Goal: Task Accomplishment & Management: Manage account settings

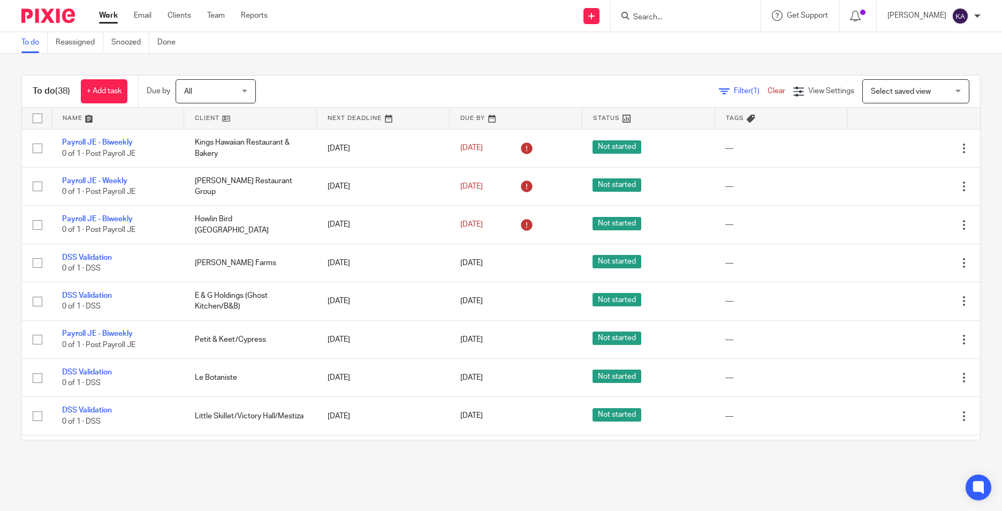
click at [129, 122] on link at bounding box center [118, 118] width 132 height 21
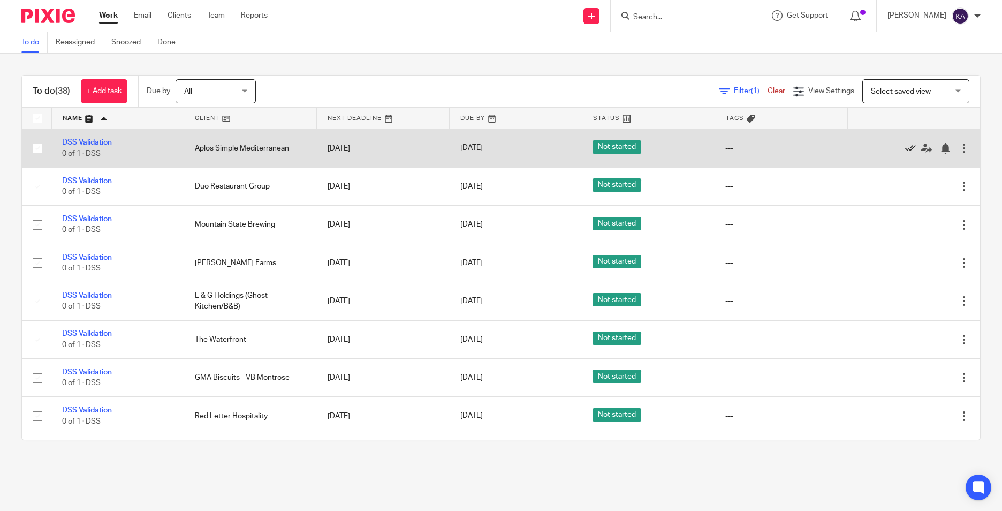
click at [905, 148] on icon at bounding box center [910, 148] width 11 height 11
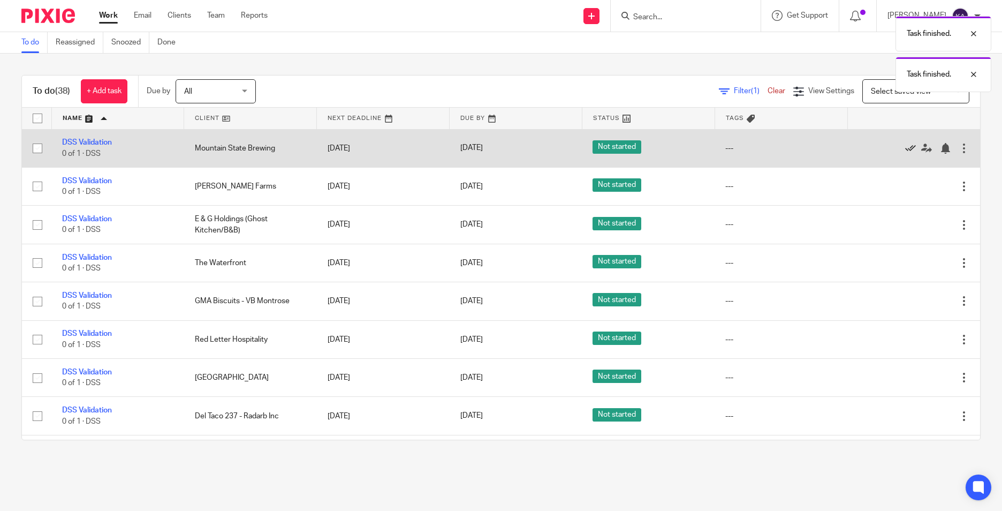
click at [905, 148] on icon at bounding box center [910, 148] width 11 height 11
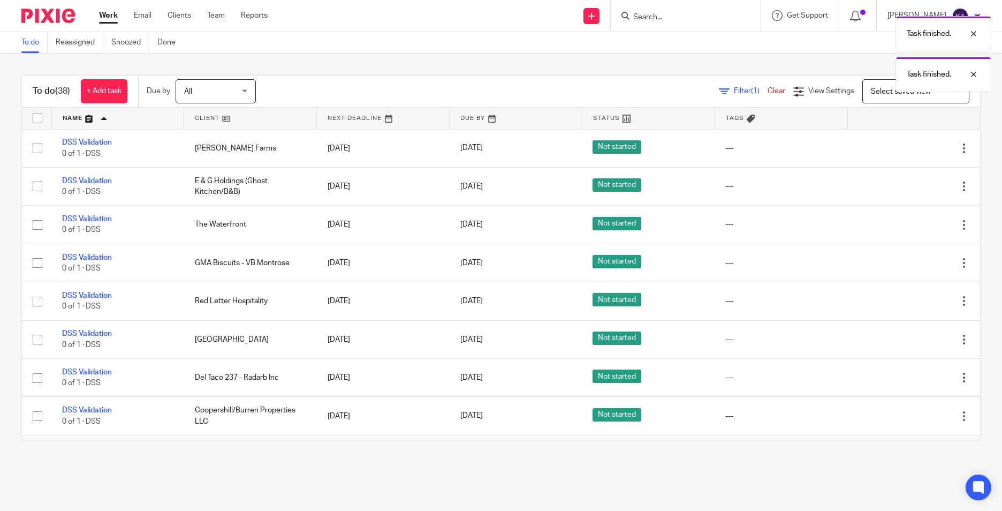
click at [905, 148] on icon at bounding box center [910, 148] width 11 height 11
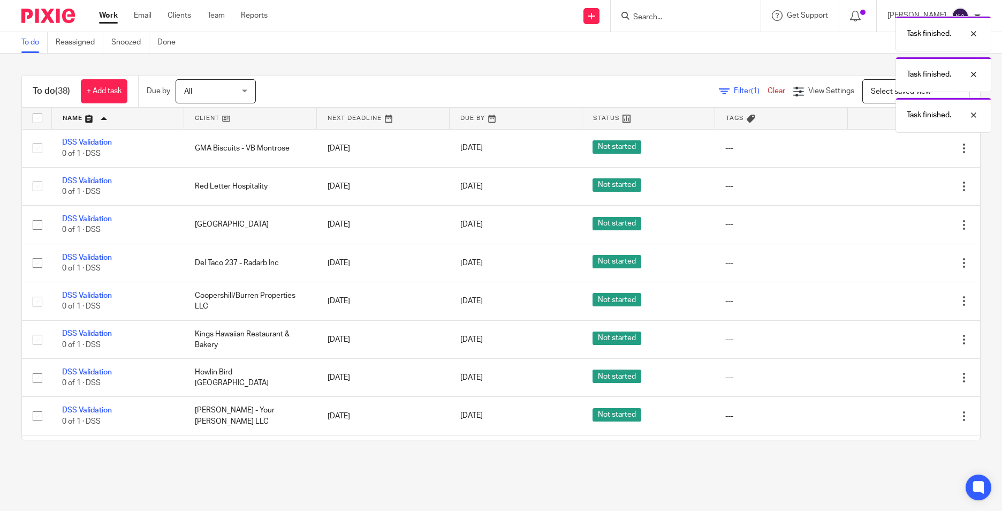
click at [905, 148] on icon at bounding box center [910, 148] width 11 height 11
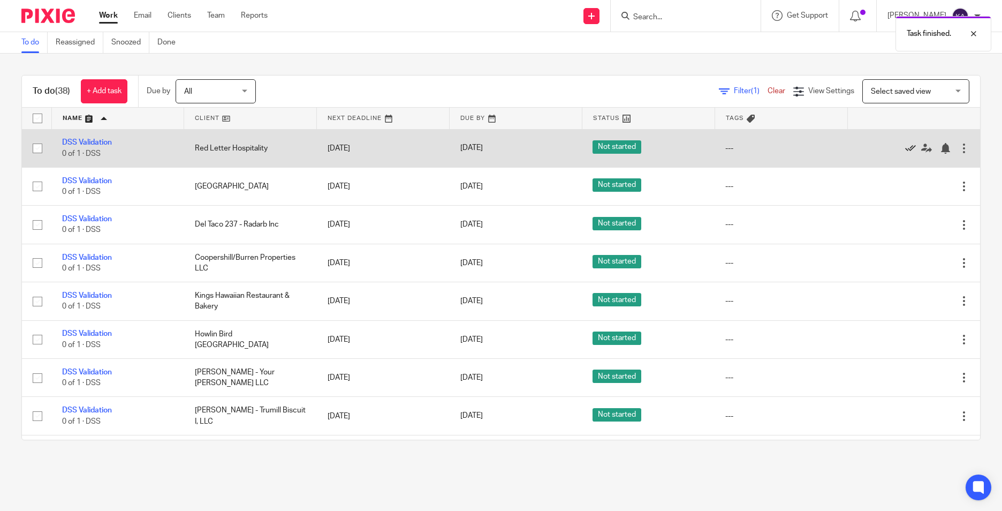
click at [905, 147] on icon at bounding box center [910, 148] width 11 height 11
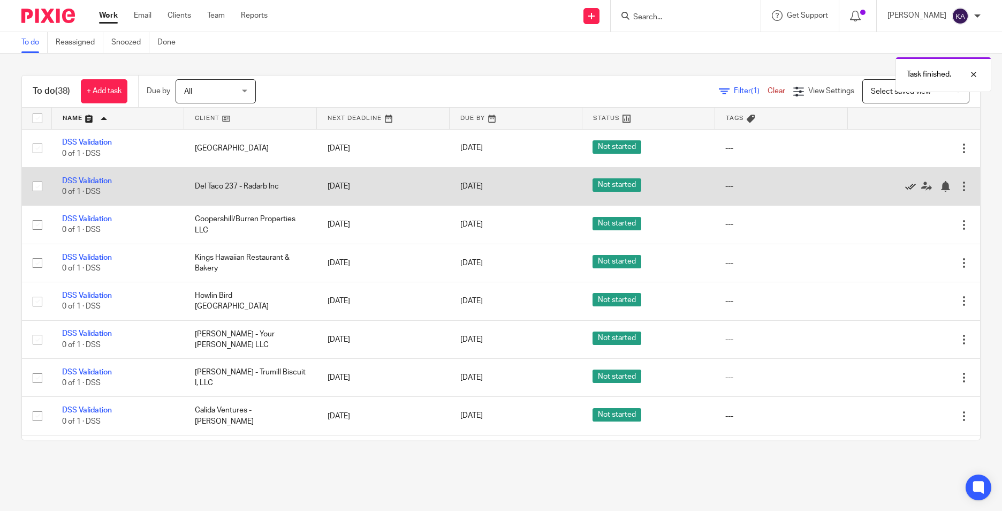
click at [905, 185] on icon at bounding box center [910, 186] width 11 height 11
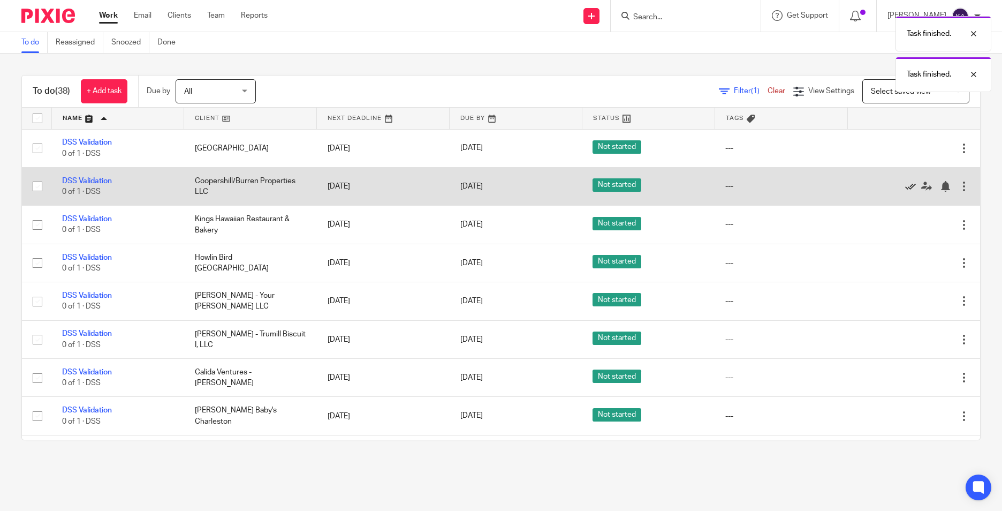
click at [905, 185] on icon at bounding box center [910, 186] width 11 height 11
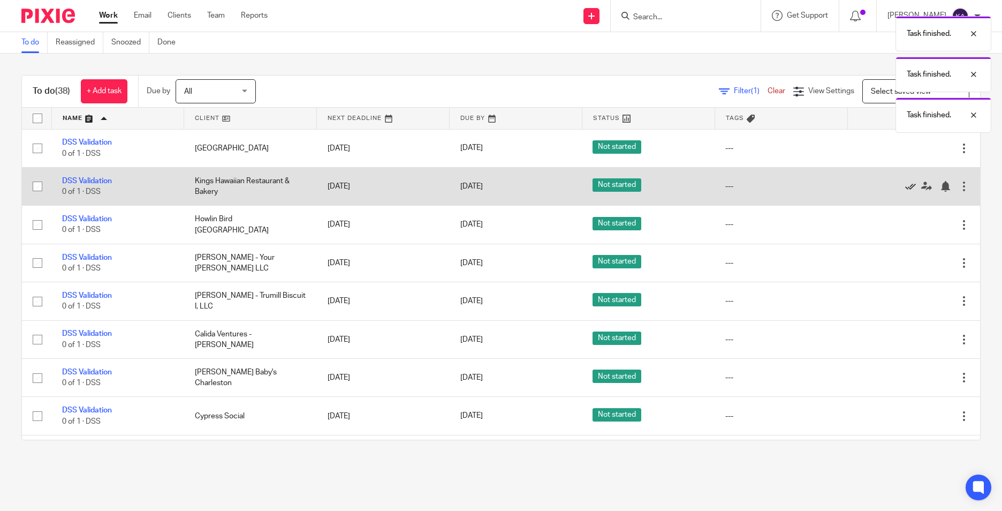
click at [905, 185] on icon at bounding box center [910, 186] width 11 height 11
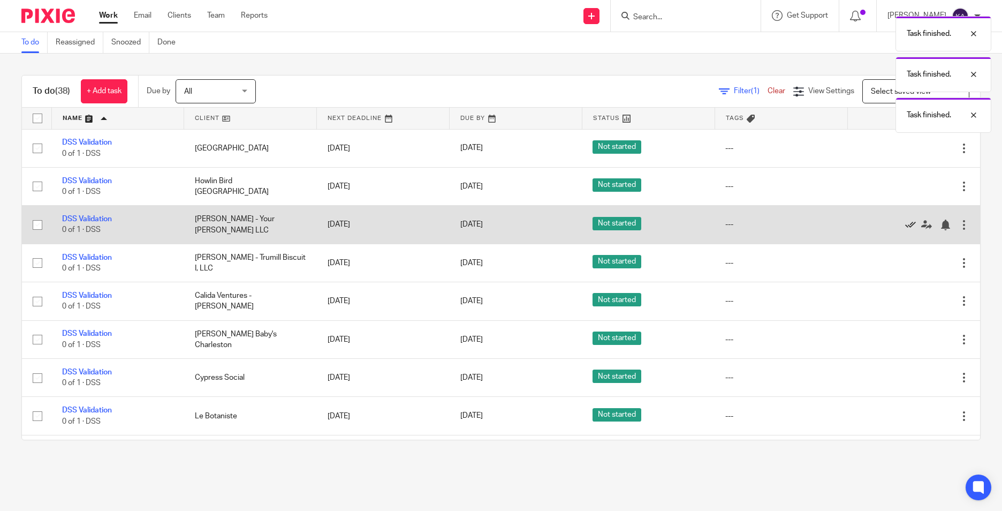
click at [905, 223] on icon at bounding box center [910, 224] width 11 height 11
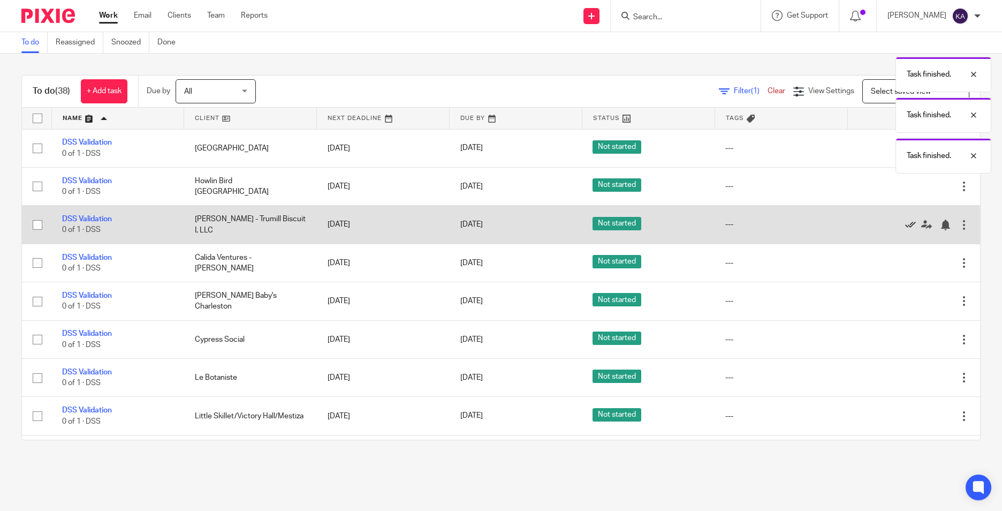
click at [905, 224] on icon at bounding box center [910, 224] width 11 height 11
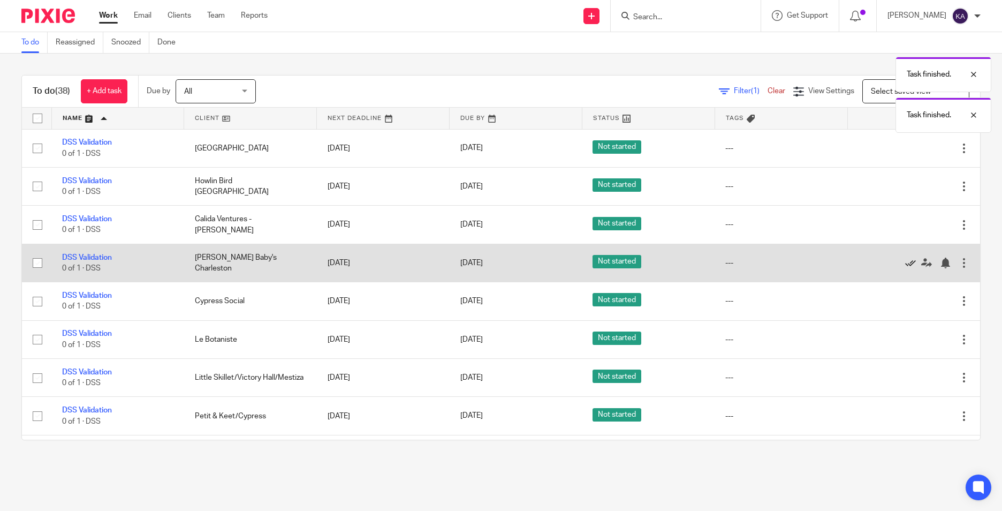
click at [905, 261] on icon at bounding box center [910, 262] width 11 height 11
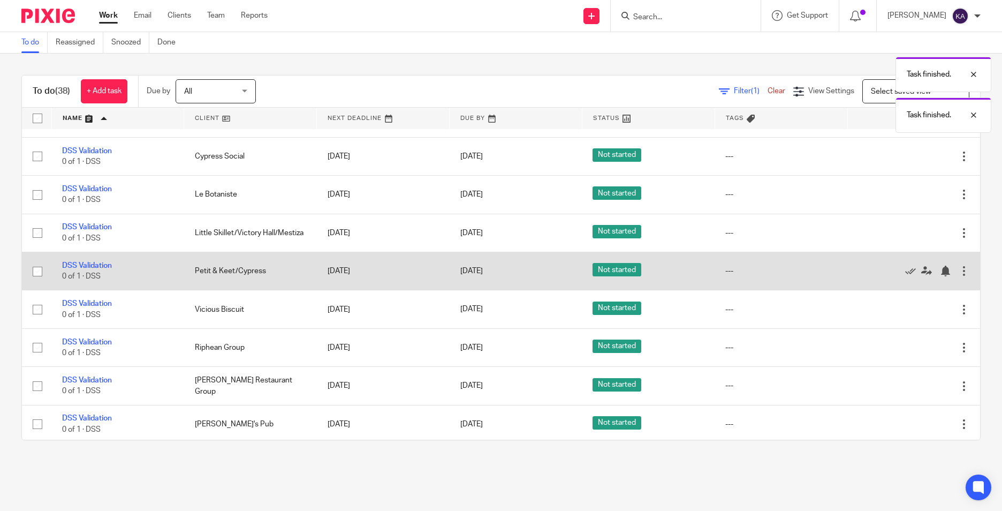
scroll to position [107, 0]
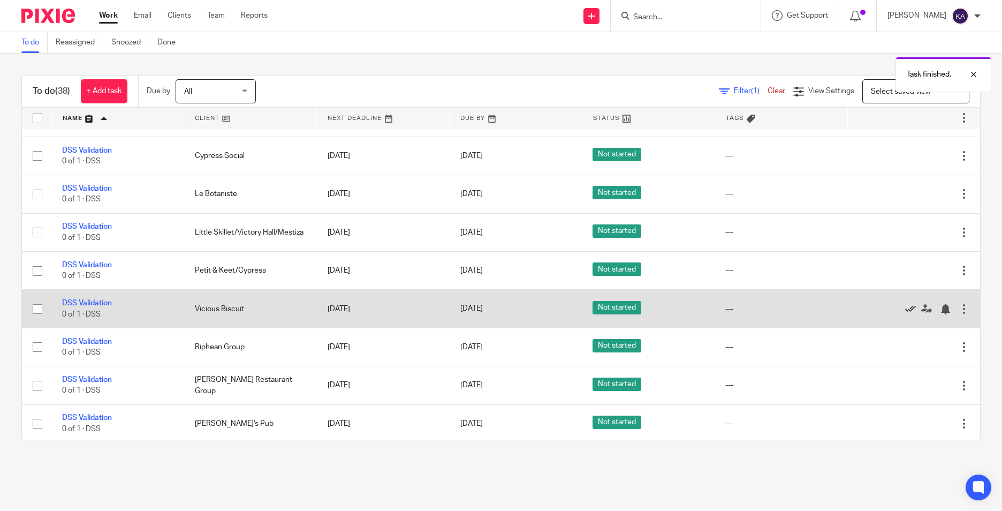
click at [905, 308] on icon at bounding box center [910, 308] width 11 height 11
click at [905, 309] on icon at bounding box center [910, 308] width 11 height 11
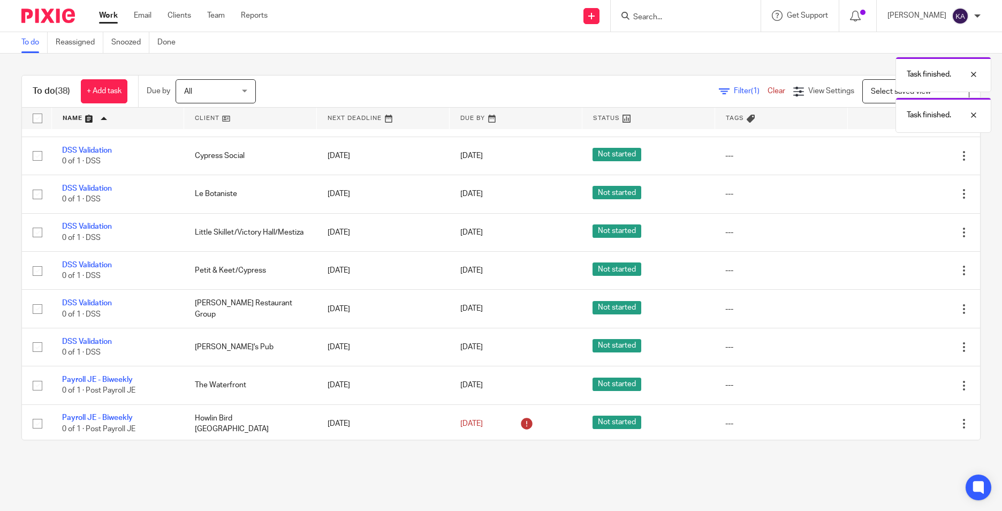
click at [905, 309] on icon at bounding box center [910, 308] width 11 height 11
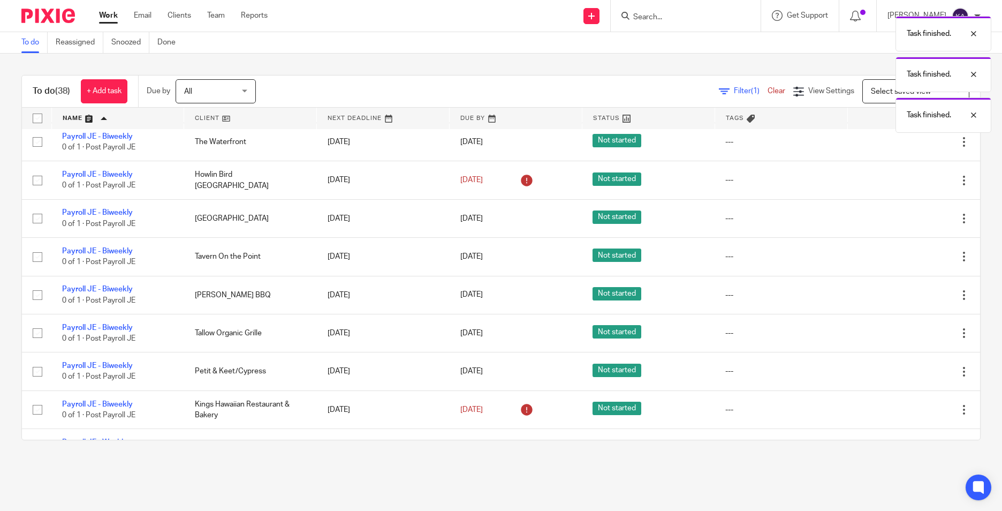
scroll to position [492, 0]
